Goal: Transaction & Acquisition: Purchase product/service

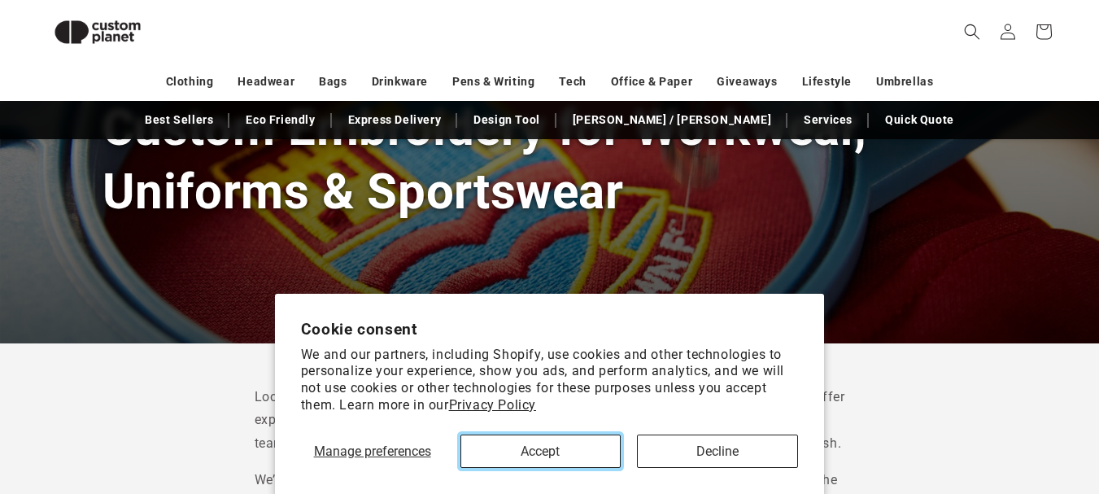
click at [560, 463] on button "Accept" at bounding box center [540, 450] width 161 height 33
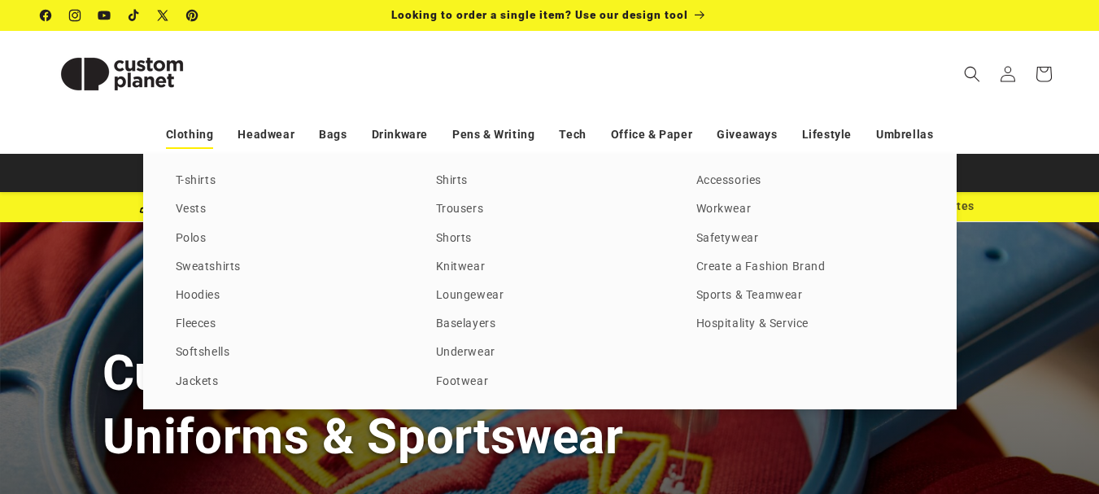
click at [196, 128] on link "Clothing" at bounding box center [190, 134] width 48 height 28
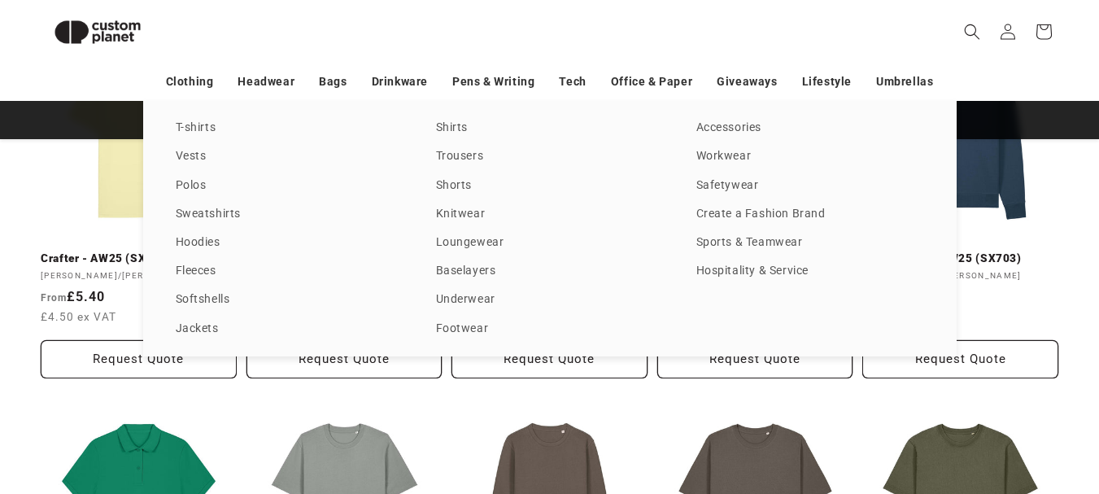
scroll to position [2337, 0]
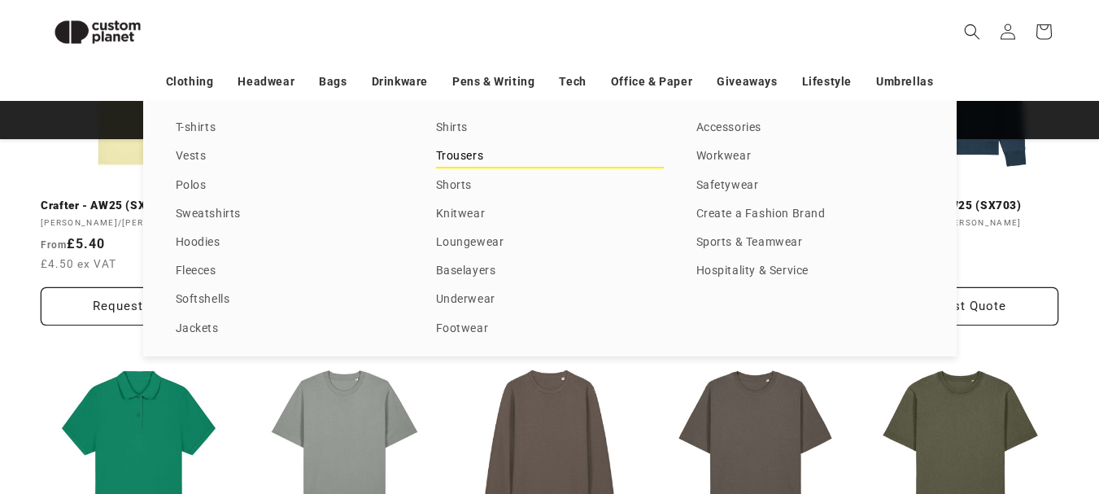
click at [460, 159] on link "Trousers" at bounding box center [550, 157] width 228 height 22
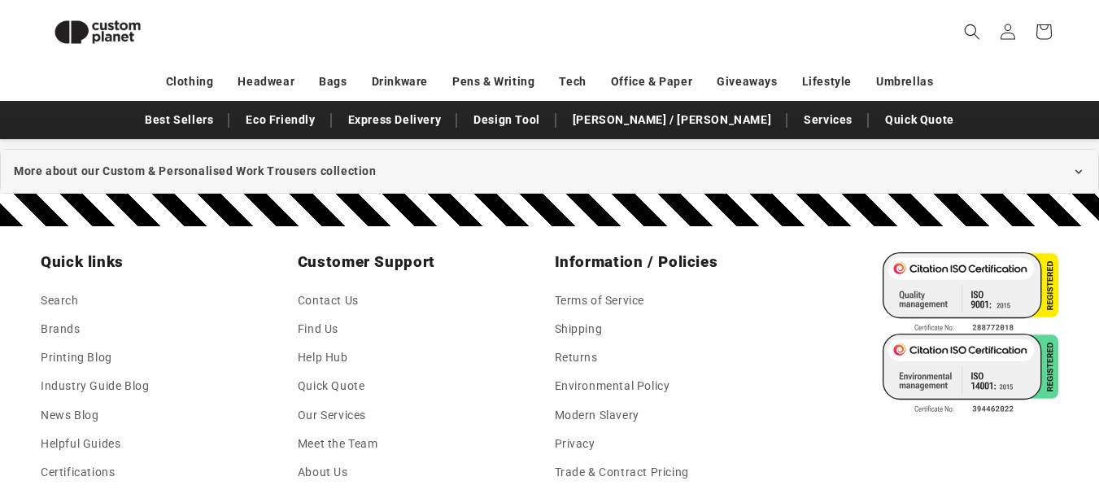
scroll to position [2255, 0]
